Goal: Task Accomplishment & Management: Use online tool/utility

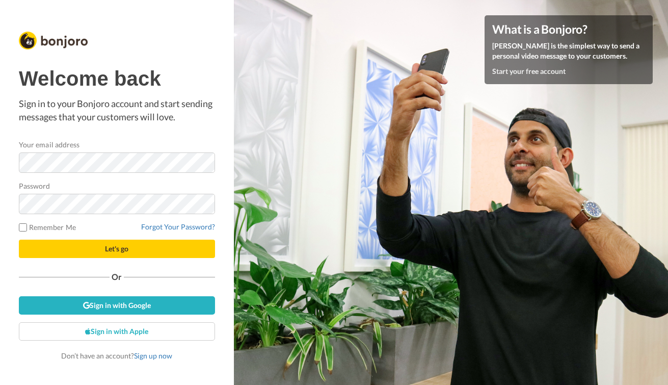
click at [133, 249] on button "Let's go" at bounding box center [117, 249] width 196 height 18
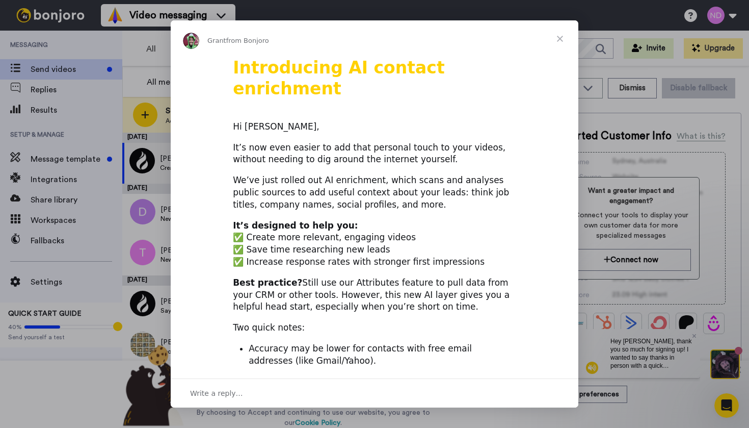
click at [562, 38] on span "Close" at bounding box center [560, 38] width 37 height 37
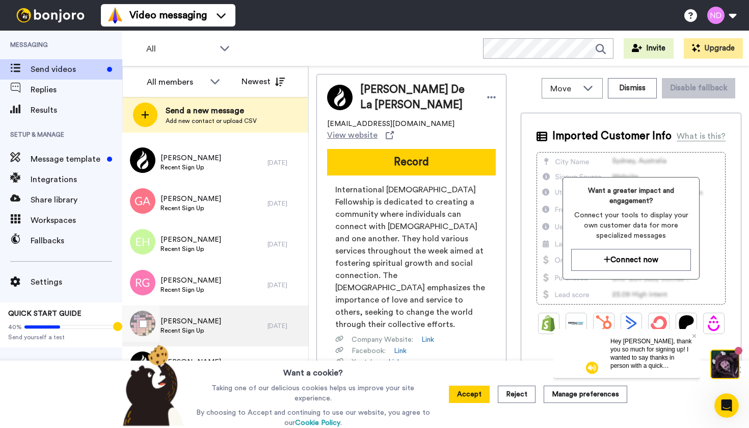
scroll to position [590, 0]
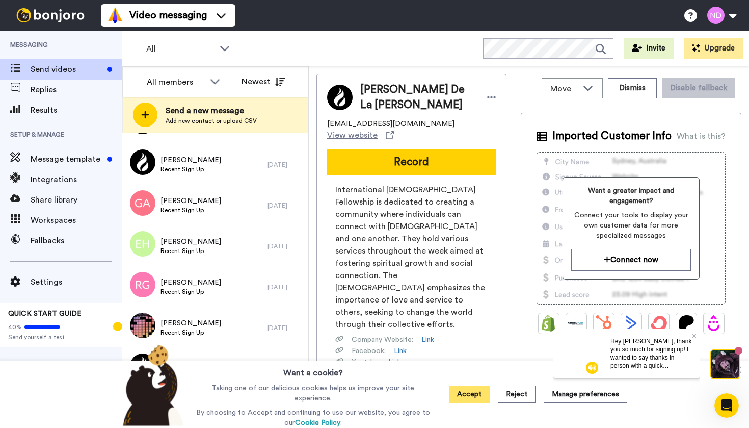
click at [466, 384] on button "Accept" at bounding box center [469, 393] width 41 height 17
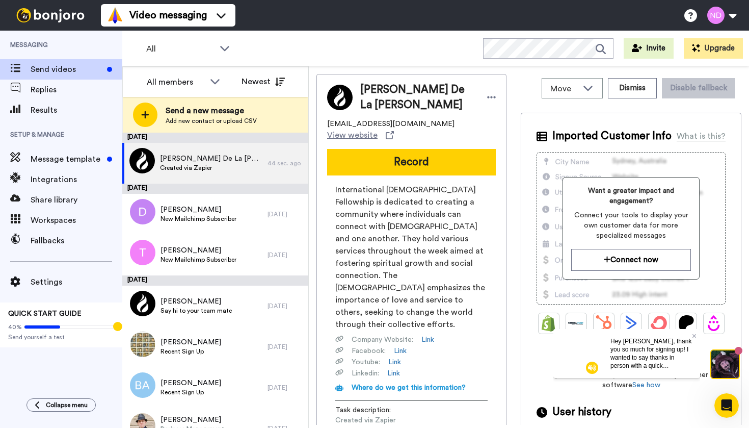
scroll to position [0, 0]
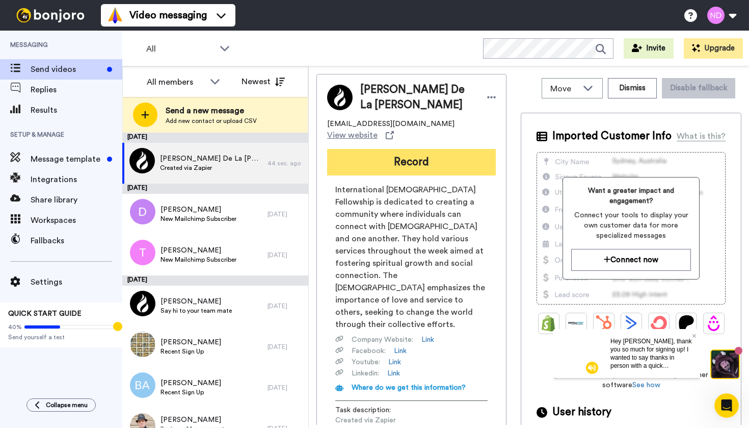
click at [423, 158] on button "Record" at bounding box center [411, 162] width 169 height 27
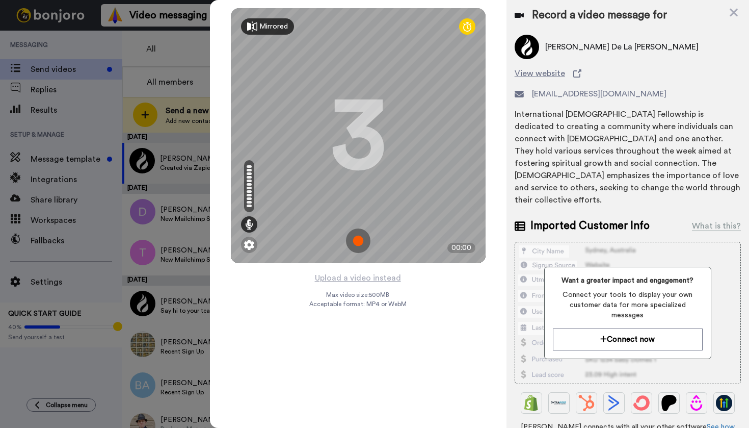
click at [274, 25] on div "Mirrored" at bounding box center [273, 26] width 29 height 10
click at [274, 25] on div "Mirror" at bounding box center [269, 26] width 20 height 10
click at [274, 25] on div "Mirrored" at bounding box center [273, 26] width 29 height 10
click at [274, 25] on div "Mirror" at bounding box center [269, 26] width 20 height 10
click at [467, 28] on icon at bounding box center [467, 26] width 8 height 10
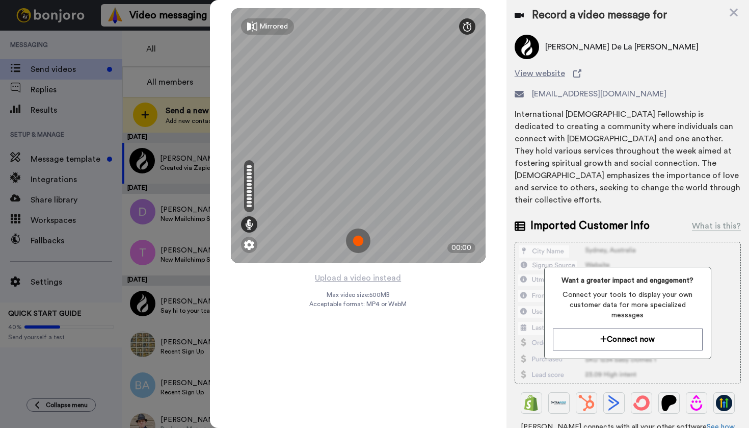
click at [469, 23] on icon at bounding box center [467, 26] width 8 height 10
click at [668, 16] on icon at bounding box center [734, 12] width 10 height 13
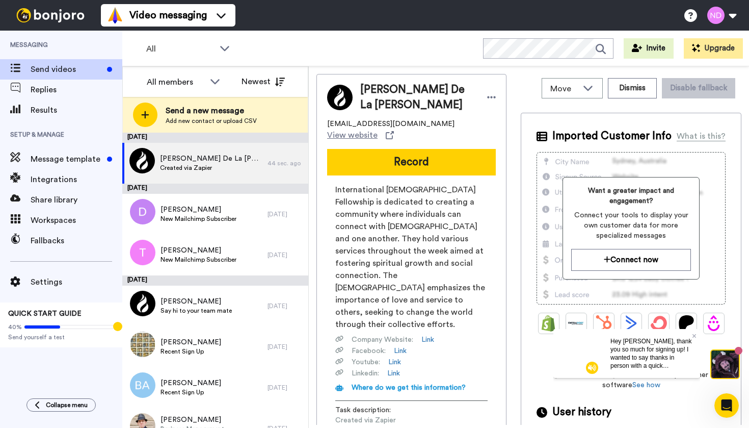
click at [633, 105] on div "Move WORKSPACES View all Default Task List + Add a new workspace Dismiss Disabl…" at bounding box center [631, 249] width 221 height 351
click at [635, 91] on button "Dismiss" at bounding box center [632, 88] width 49 height 20
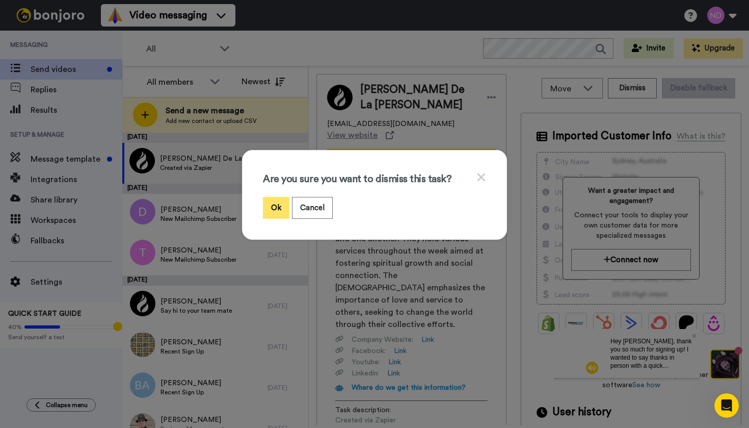
click at [280, 207] on button "Ok" at bounding box center [276, 208] width 27 height 22
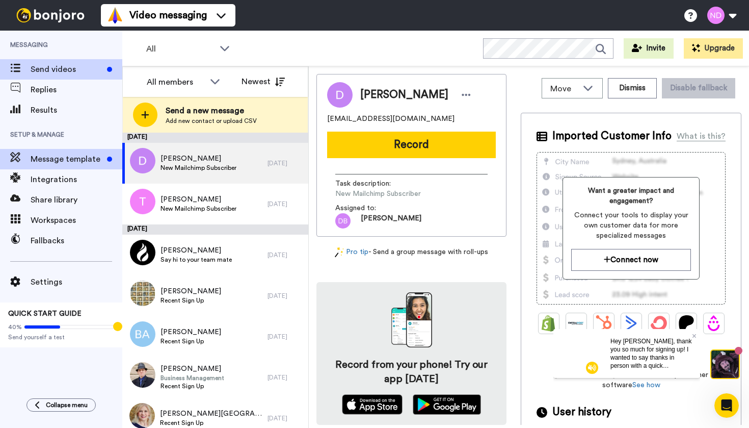
click at [69, 155] on span "Message template" at bounding box center [67, 159] width 72 height 12
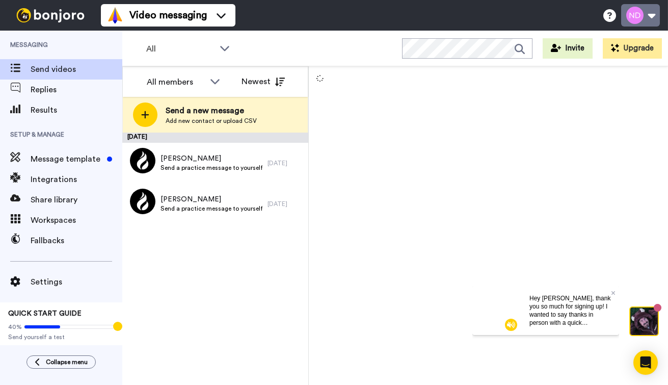
click at [649, 17] on button at bounding box center [640, 15] width 39 height 22
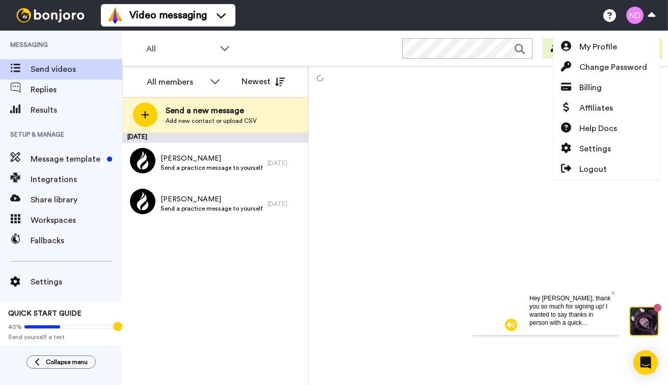
click at [615, 292] on div "Hey Nick, thank you so much for signing up! I wanted to say thanks in person wi…" at bounding box center [571, 309] width 98 height 49
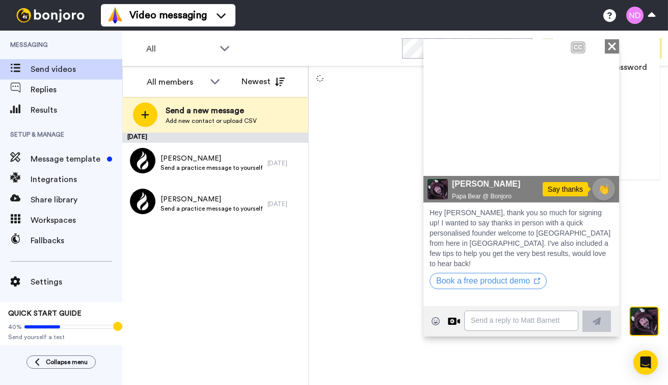
click at [439, 160] on icon "Play/Pause" at bounding box center [438, 158] width 15 height 19
click at [439, 160] on icon at bounding box center [438, 158] width 15 height 17
click at [439, 160] on icon "Play/Pause" at bounding box center [438, 158] width 15 height 19
click at [439, 160] on icon at bounding box center [438, 158] width 15 height 17
click at [439, 160] on icon "Play/Pause" at bounding box center [438, 158] width 15 height 19
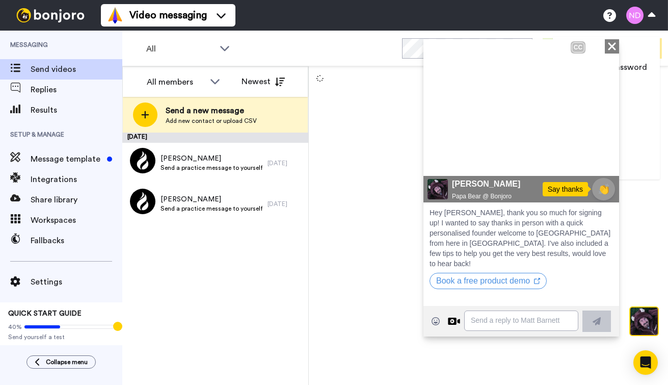
click at [439, 160] on icon at bounding box center [438, 158] width 15 height 17
click at [442, 160] on icon at bounding box center [438, 158] width 12 height 15
click at [442, 160] on icon at bounding box center [438, 158] width 15 height 17
click at [440, 160] on icon at bounding box center [438, 158] width 12 height 15
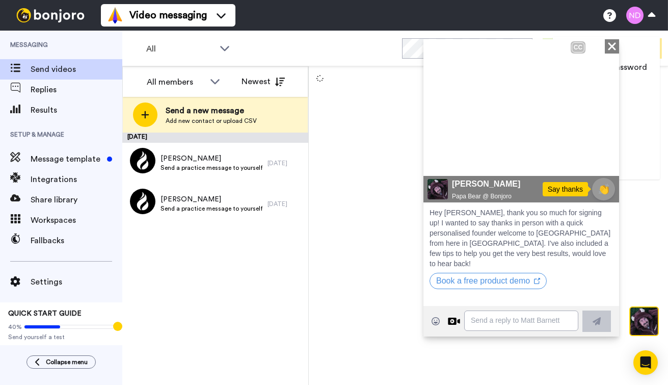
click at [440, 160] on icon at bounding box center [438, 158] width 15 height 17
click at [609, 46] on icon "Close" at bounding box center [612, 46] width 10 height 12
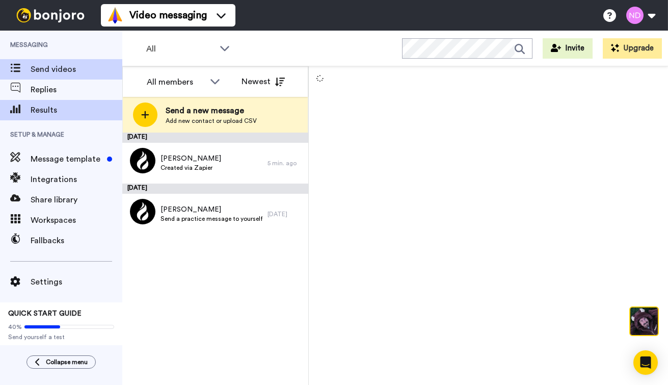
click at [51, 115] on span "Results" at bounding box center [77, 110] width 92 height 12
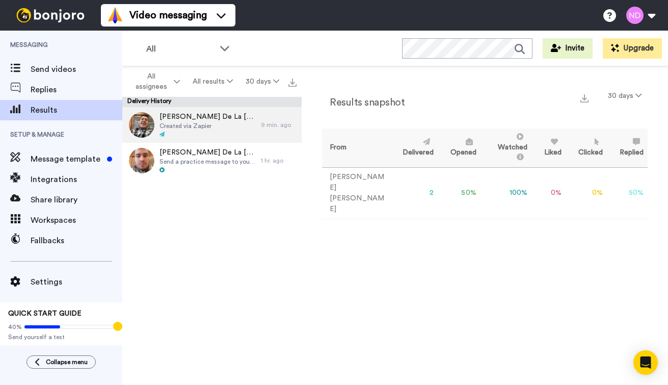
click at [163, 122] on span "Created via Zapier" at bounding box center [208, 126] width 96 height 8
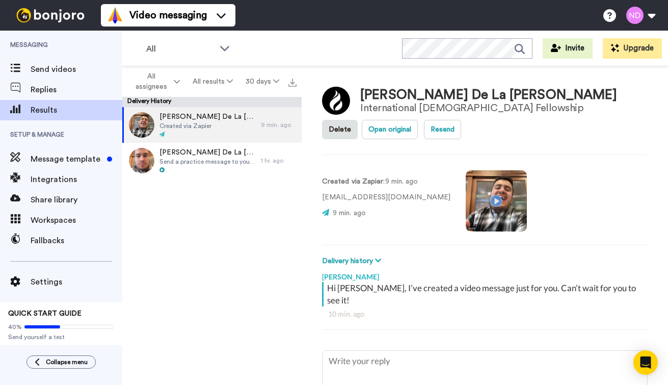
click at [472, 199] on video at bounding box center [496, 200] width 61 height 61
click at [469, 201] on video at bounding box center [496, 200] width 61 height 61
type textarea "x"
